Goal: Navigation & Orientation: Find specific page/section

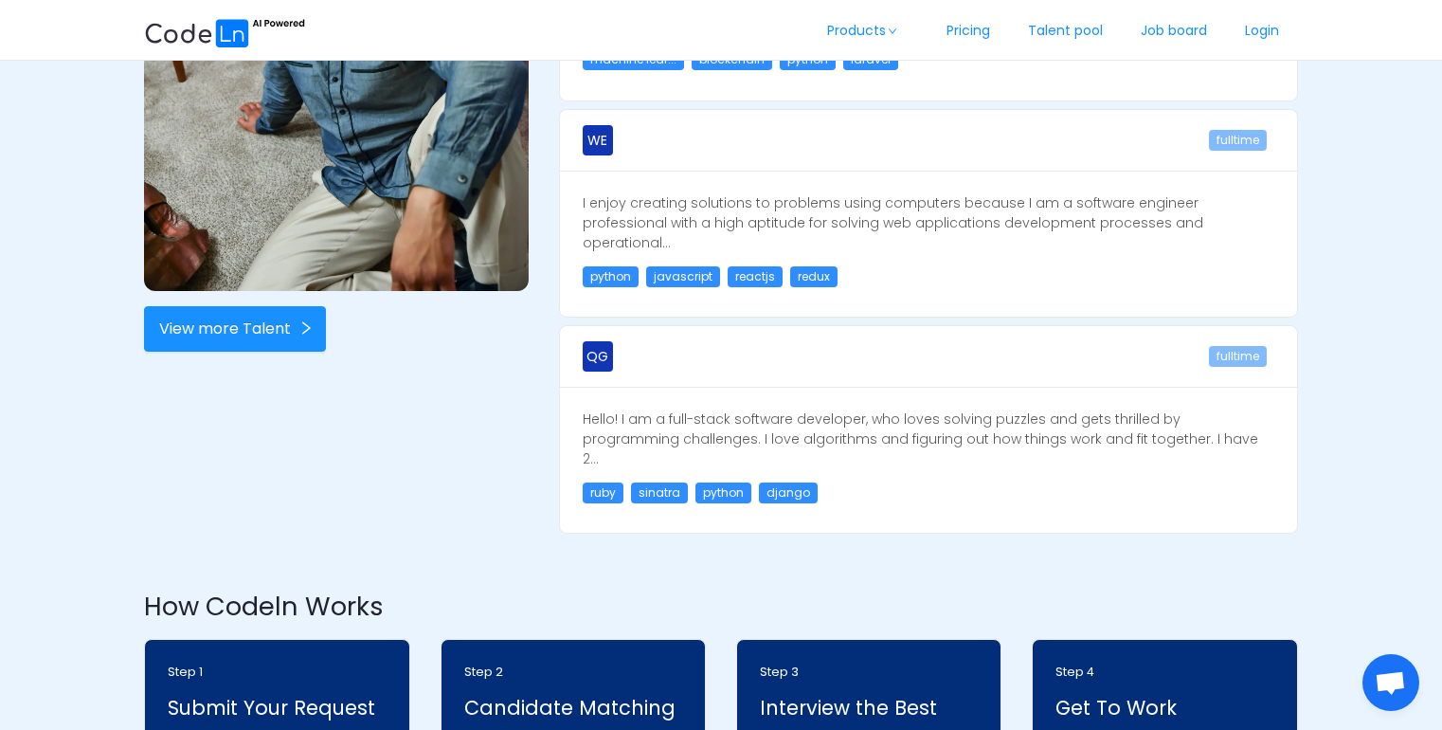
scroll to position [1763, 0]
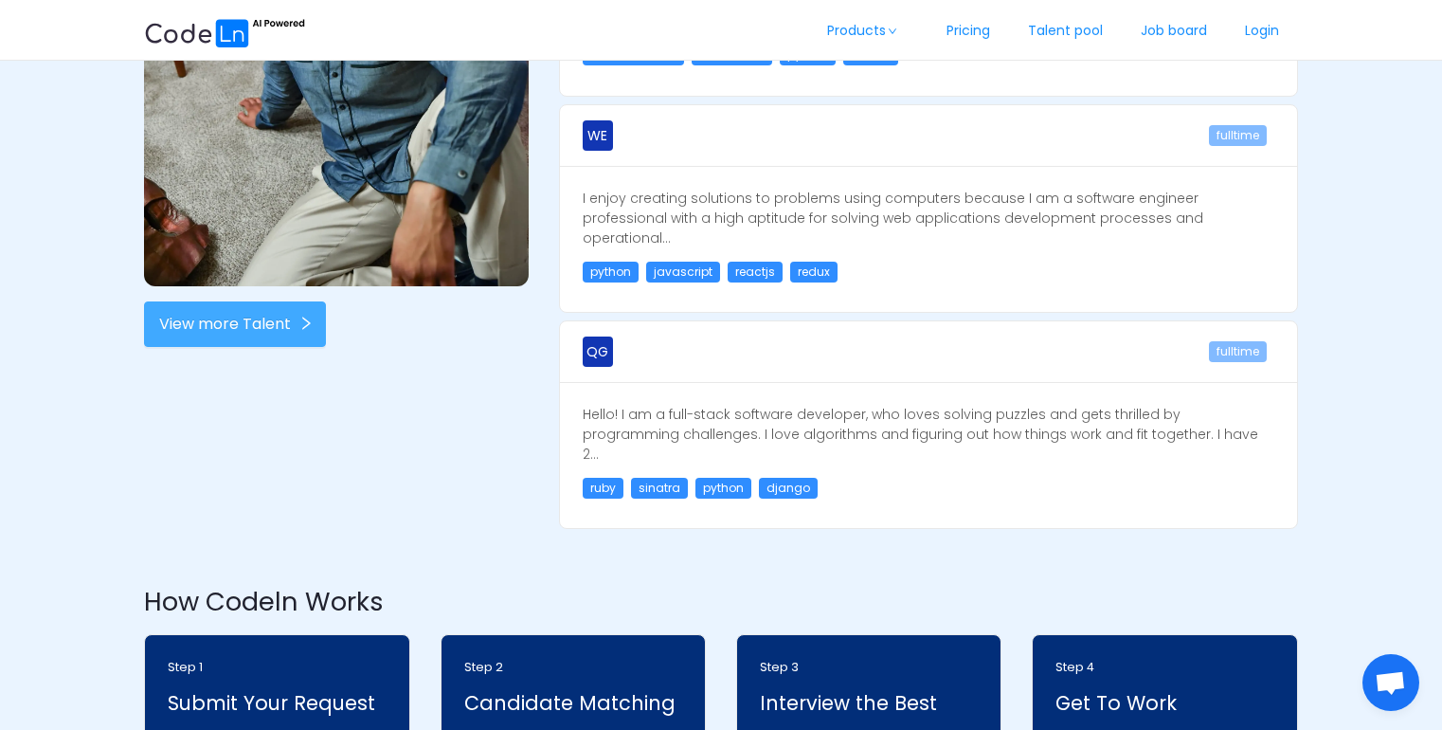
click at [201, 331] on button "View more Talent" at bounding box center [235, 323] width 182 height 45
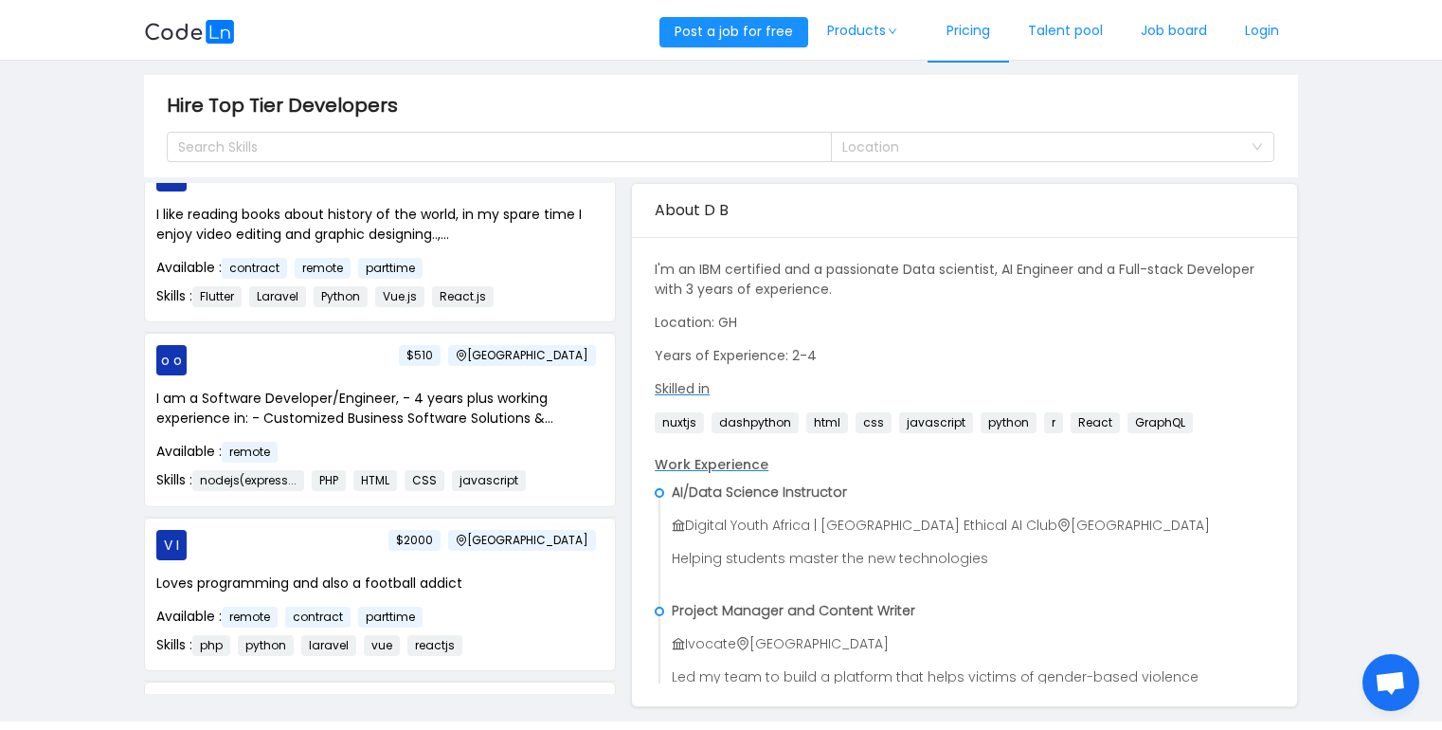
click at [971, 35] on link "Pricing" at bounding box center [969, 31] width 82 height 63
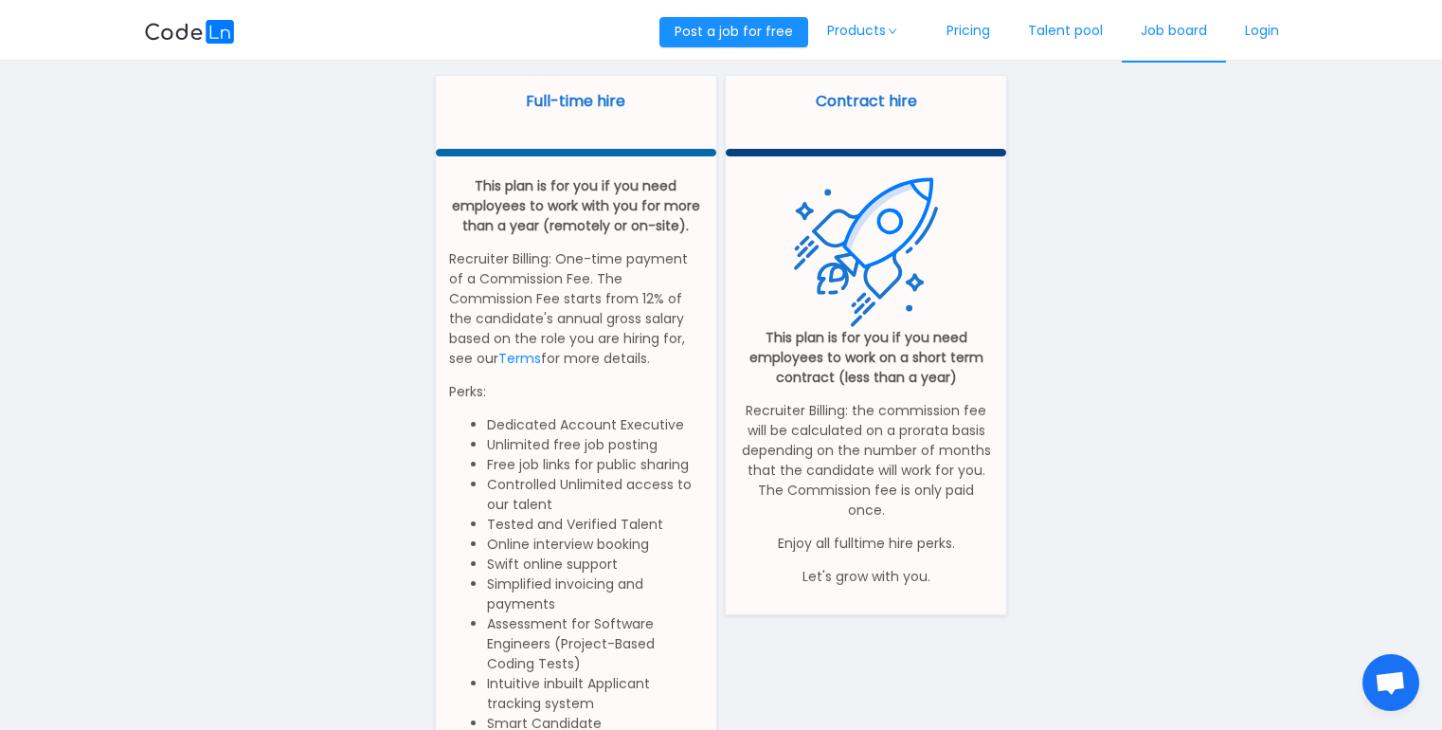
click at [1196, 32] on link "Job board" at bounding box center [1174, 31] width 104 height 63
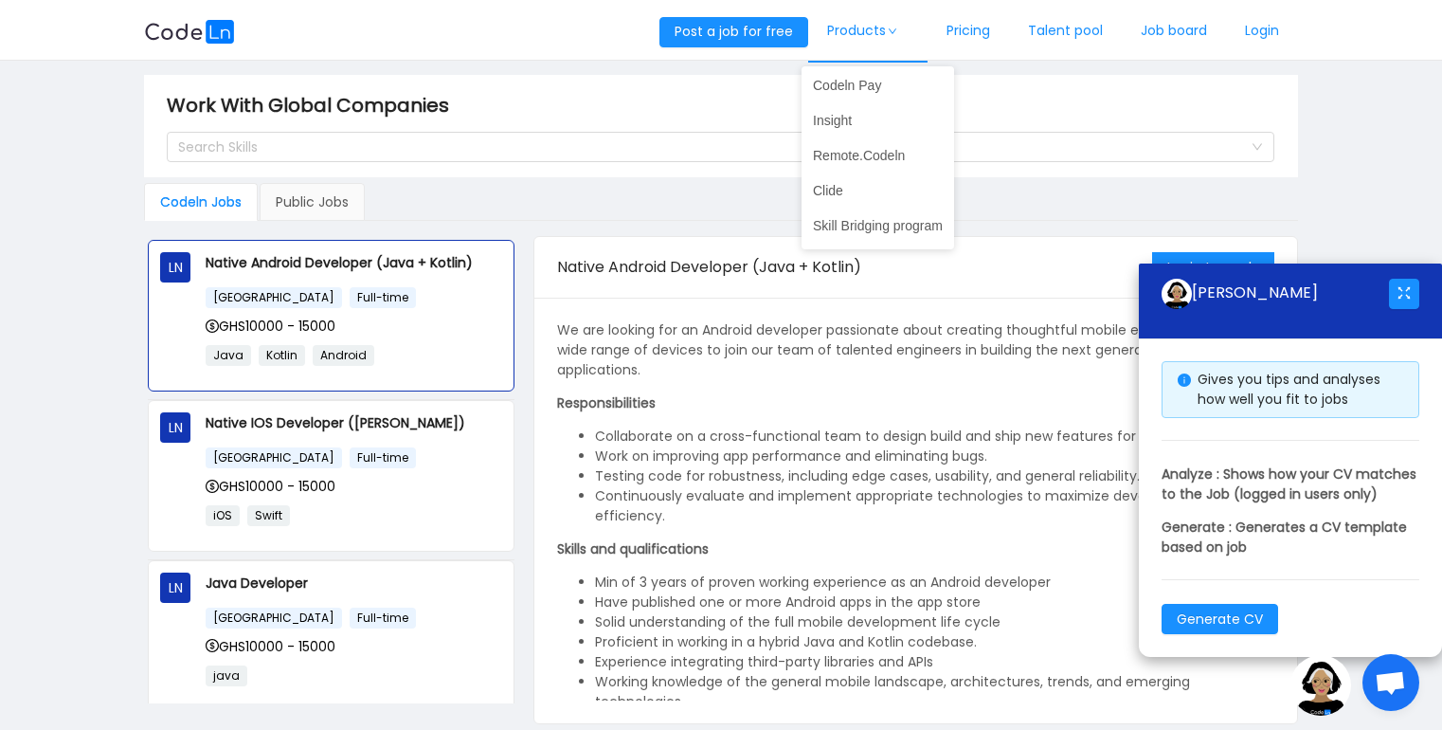
click at [857, 35] on link "Products" at bounding box center [867, 31] width 119 height 63
click at [862, 81] on link "Codeln Pay" at bounding box center [878, 85] width 153 height 30
